Goal: Task Accomplishment & Management: Manage account settings

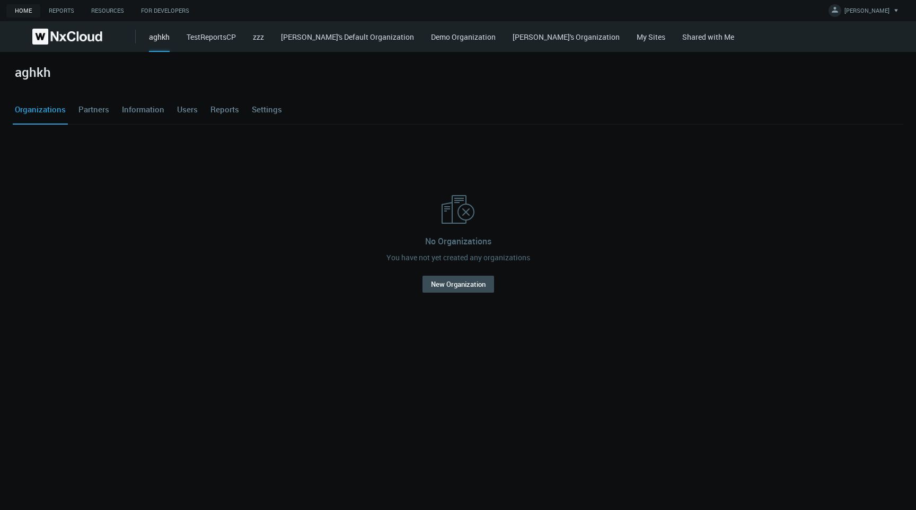
click at [461, 38] on link "Demo Organization" at bounding box center [463, 37] width 65 height 10
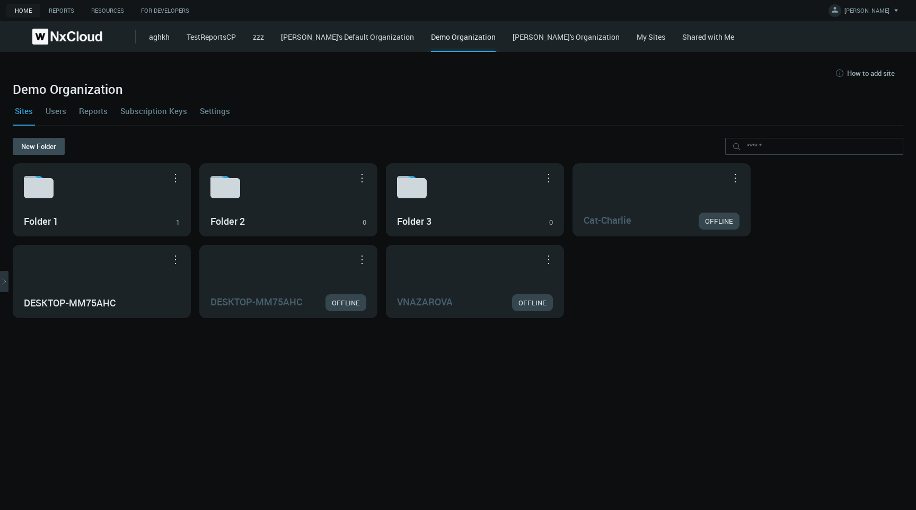
click at [60, 111] on link "Users" at bounding box center [55, 110] width 25 height 29
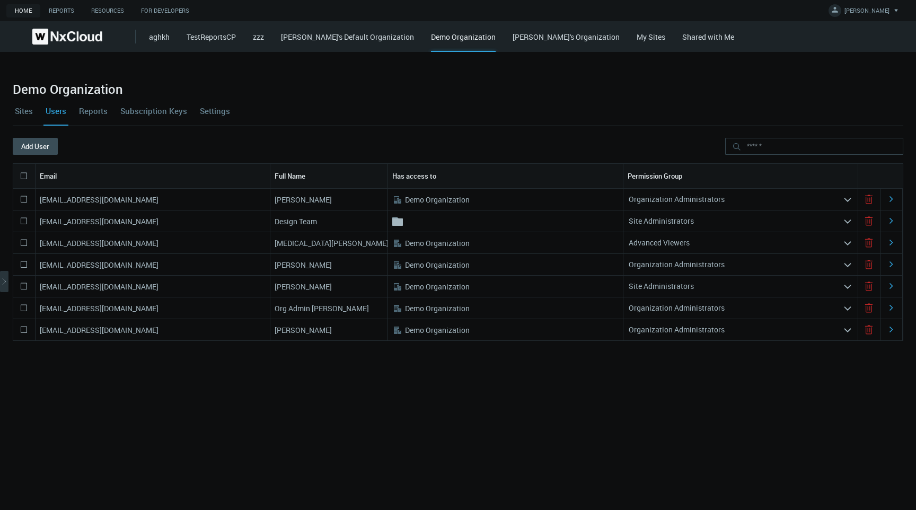
click at [25, 109] on link "Sites" at bounding box center [24, 110] width 22 height 29
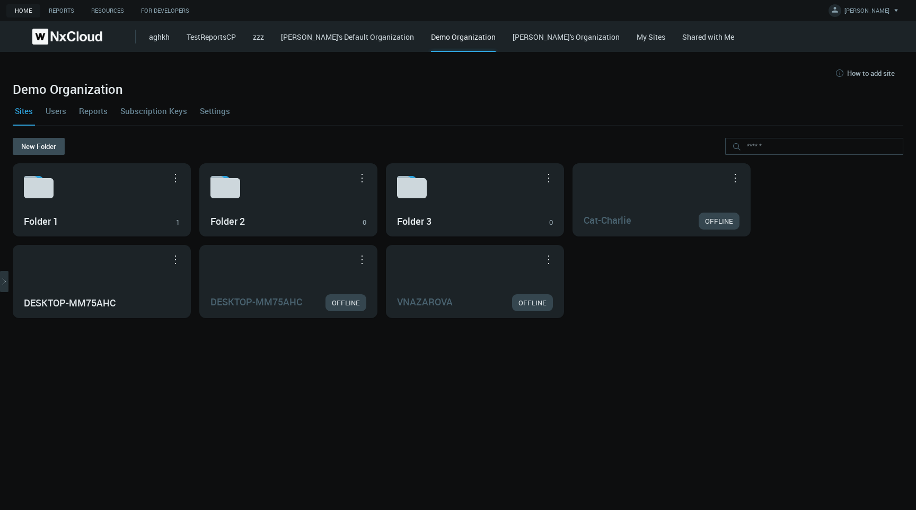
click at [447, 96] on div "Sites Users Reports Subscription Keys Settings" at bounding box center [458, 110] width 891 height 29
click at [870, 14] on span "[PERSON_NAME]" at bounding box center [866, 12] width 45 height 12
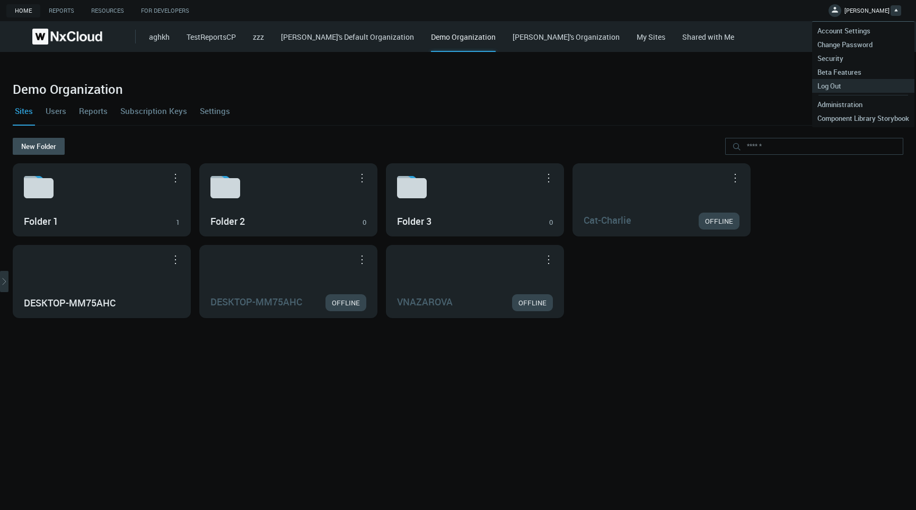
click at [840, 87] on span "Log Out" at bounding box center [829, 86] width 34 height 10
